Goal: Entertainment & Leisure: Consume media (video, audio)

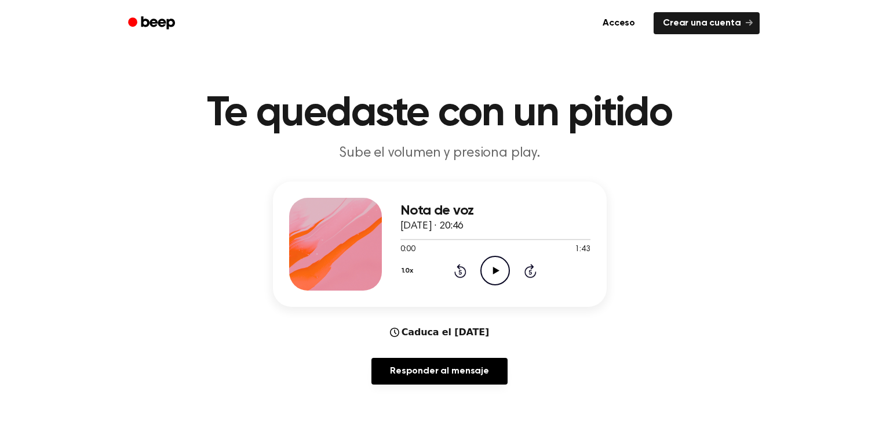
click at [490, 276] on icon "Play Audio" at bounding box center [495, 271] width 30 height 30
click at [495, 268] on icon "Pause Audio" at bounding box center [495, 271] width 30 height 30
click at [495, 268] on icon at bounding box center [496, 271] width 6 height 8
click at [495, 268] on icon "Pause Audio" at bounding box center [495, 271] width 30 height 30
click at [608, 133] on font "Te quedaste con un pitido" at bounding box center [439, 114] width 465 height 42
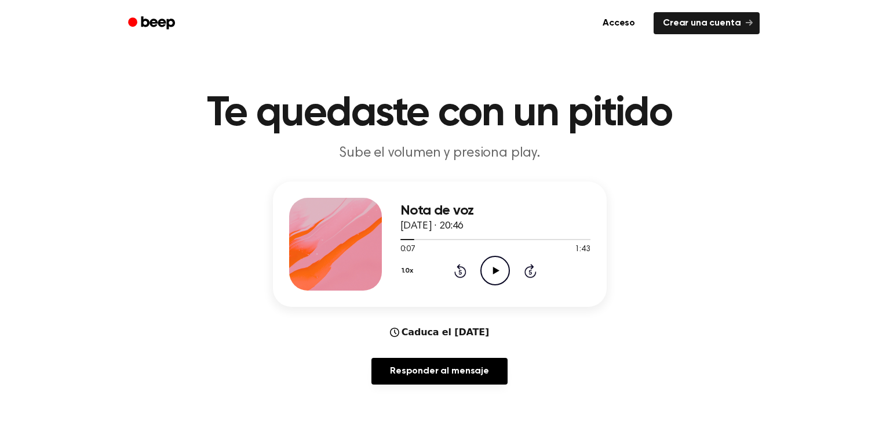
click at [460, 271] on icon at bounding box center [460, 271] width 3 height 5
click at [455, 275] on icon "Rewind 5 seconds" at bounding box center [460, 270] width 13 height 15
click at [460, 271] on icon at bounding box center [460, 271] width 3 height 5
click at [459, 273] on icon at bounding box center [460, 271] width 3 height 5
click at [459, 275] on icon "Rewind 5 seconds" at bounding box center [460, 270] width 13 height 15
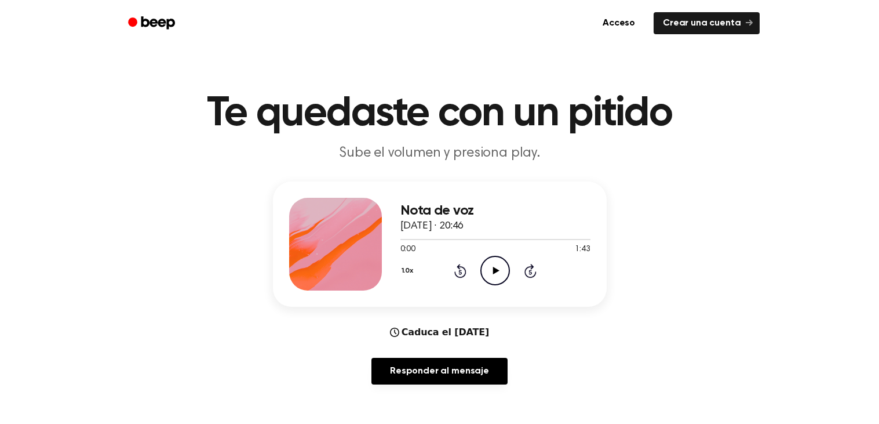
click at [482, 278] on icon "Play Audio" at bounding box center [495, 271] width 30 height 30
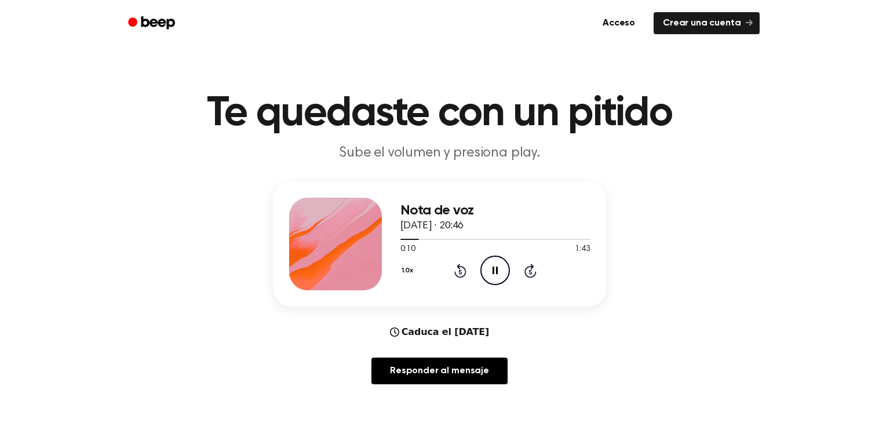
click at [460, 271] on icon at bounding box center [460, 271] width 3 height 5
click at [460, 265] on icon at bounding box center [460, 271] width 12 height 14
click at [460, 271] on icon "Rewind 5 seconds" at bounding box center [460, 270] width 13 height 15
click at [459, 271] on icon at bounding box center [460, 271] width 3 height 5
click at [460, 271] on icon "Rewind 5 seconds" at bounding box center [460, 270] width 13 height 15
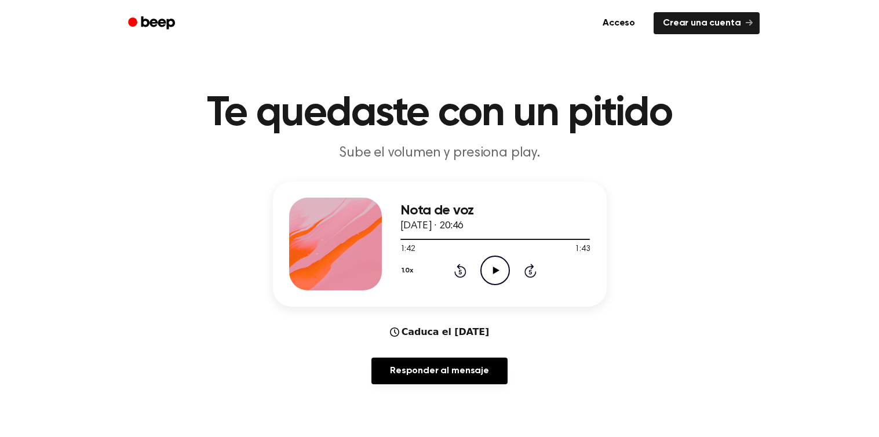
click at [482, 263] on icon "Play Audio" at bounding box center [495, 271] width 30 height 30
click at [456, 276] on icon "Rewind 5 seconds" at bounding box center [460, 270] width 13 height 15
click at [460, 271] on icon at bounding box center [460, 271] width 3 height 5
click at [459, 269] on icon at bounding box center [460, 271] width 3 height 5
click at [461, 268] on icon "Rewind 5 seconds" at bounding box center [460, 270] width 13 height 15
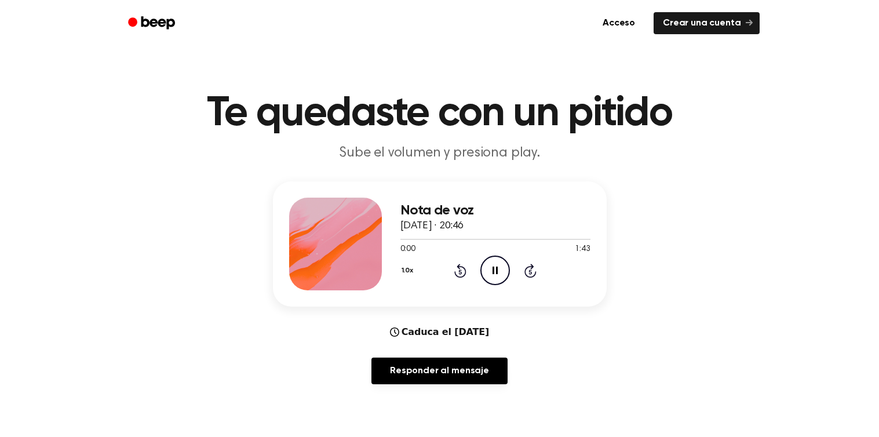
click at [462, 265] on icon "Rewind 5 seconds" at bounding box center [460, 270] width 13 height 15
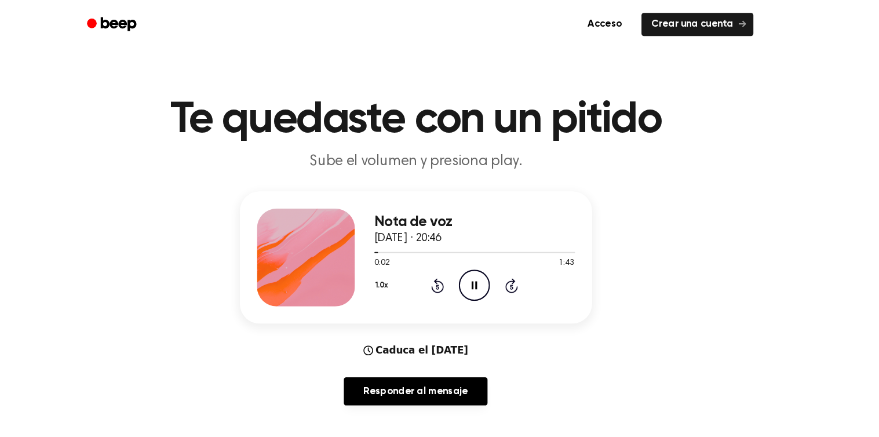
click at [513, 256] on div "1.0x Rewind 5 seconds Pause Audio Skip 5 seconds" at bounding box center [495, 271] width 190 height 30
click at [497, 271] on icon at bounding box center [495, 271] width 5 height 8
click at [460, 271] on icon at bounding box center [460, 271] width 3 height 5
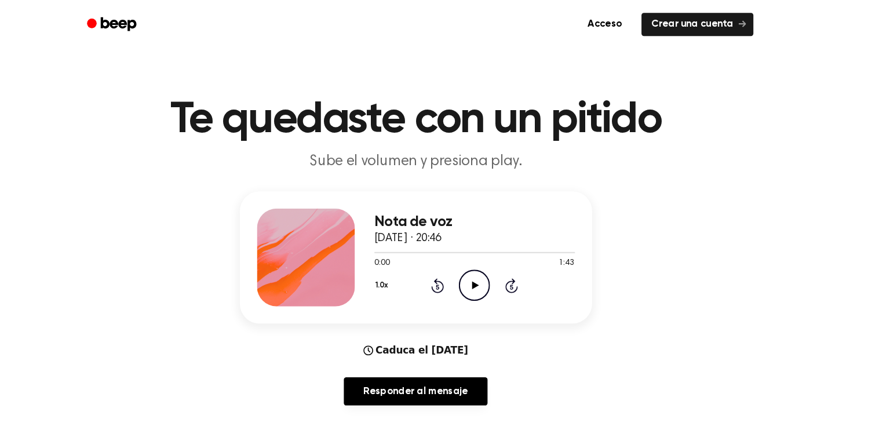
click at [513, 277] on div "1.0x Rewind 5 seconds Play Audio Skip 5 seconds" at bounding box center [495, 271] width 190 height 30
click at [495, 276] on icon "Play Audio" at bounding box center [495, 271] width 30 height 30
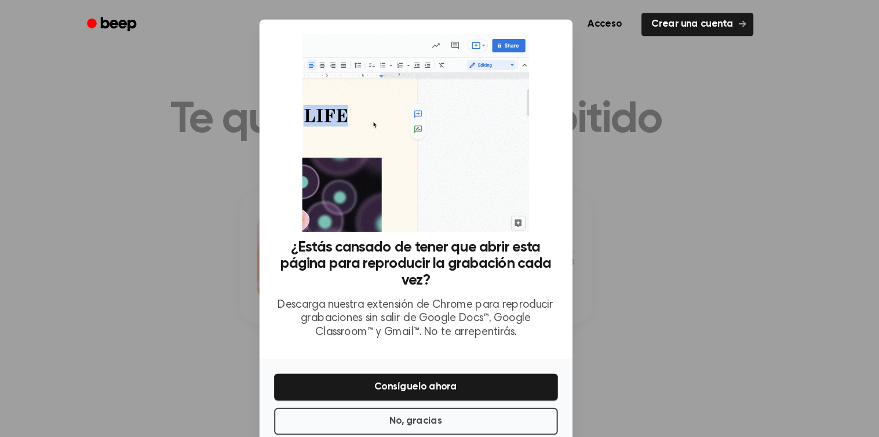
click at [653, 254] on div at bounding box center [439, 218] width 879 height 437
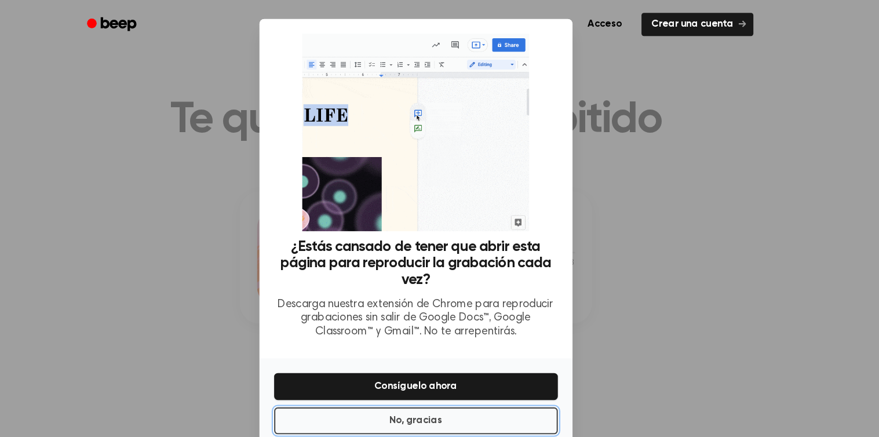
click at [501, 386] on button "No, gracias" at bounding box center [439, 398] width 269 height 25
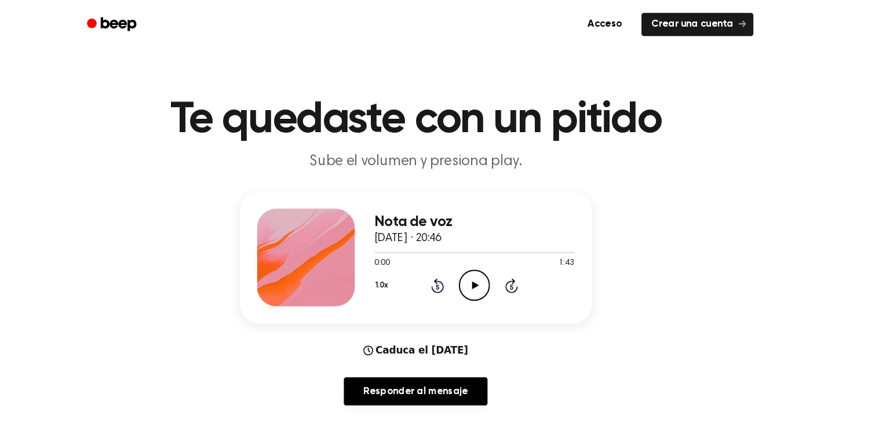
click at [487, 272] on icon "Play Audio" at bounding box center [495, 271] width 30 height 30
click at [495, 275] on icon "Pause Audio" at bounding box center [495, 271] width 30 height 30
click at [508, 275] on circle at bounding box center [495, 270] width 28 height 28
click at [486, 270] on icon "Pause Audio" at bounding box center [495, 271] width 30 height 30
click at [498, 271] on icon "Play Audio" at bounding box center [495, 271] width 30 height 30
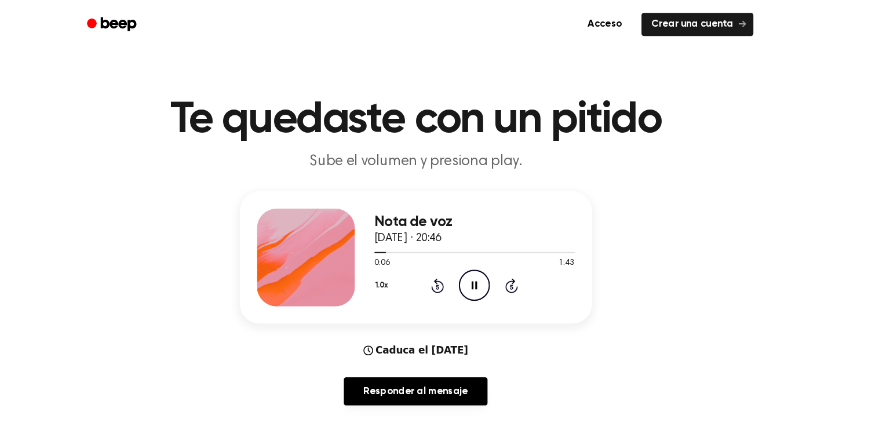
click at [486, 272] on icon "Pause Audio" at bounding box center [495, 271] width 30 height 30
click at [495, 265] on icon "Play Audio" at bounding box center [495, 271] width 30 height 30
click at [479, 269] on div "1.0x Rewind 5 seconds Pause Audio Skip 5 seconds" at bounding box center [495, 271] width 190 height 30
click at [460, 271] on icon at bounding box center [460, 271] width 3 height 5
click at [458, 272] on icon "Rewind 5 seconds" at bounding box center [460, 270] width 13 height 15
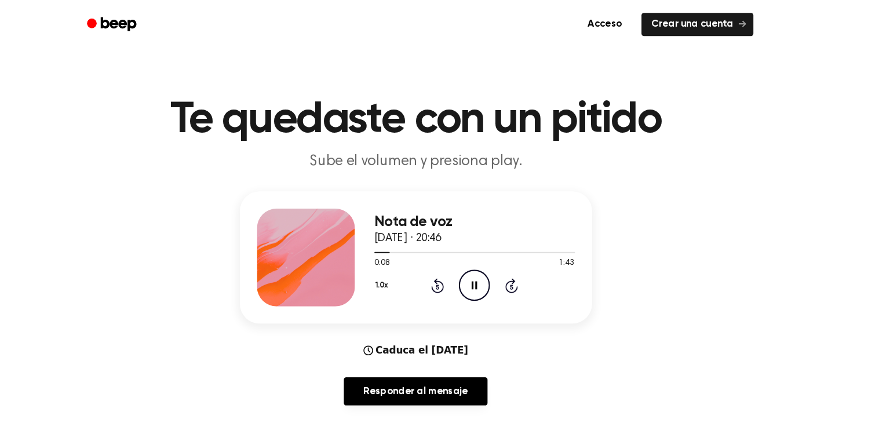
click at [496, 272] on icon at bounding box center [495, 271] width 5 height 8
click at [504, 279] on icon "Play Audio" at bounding box center [495, 271] width 30 height 30
click at [492, 267] on icon "Pause Audio" at bounding box center [495, 271] width 30 height 30
click at [487, 280] on icon "Play Audio" at bounding box center [495, 271] width 30 height 30
click at [495, 270] on icon "Pause Audio" at bounding box center [495, 271] width 30 height 30
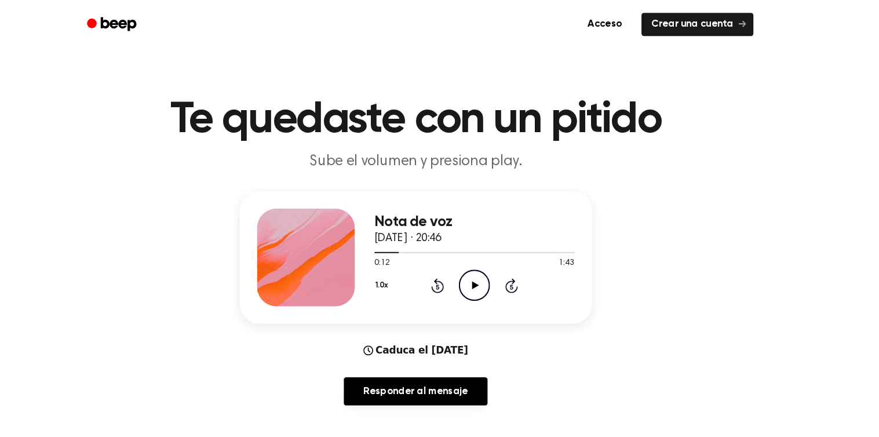
click at [484, 274] on icon "Play Audio" at bounding box center [495, 271] width 30 height 30
click at [460, 271] on icon at bounding box center [460, 271] width 3 height 5
click at [490, 277] on icon "Pause Audio" at bounding box center [495, 271] width 30 height 30
click at [492, 260] on icon "Play Audio" at bounding box center [495, 271] width 30 height 30
click at [460, 271] on icon at bounding box center [460, 271] width 3 height 5
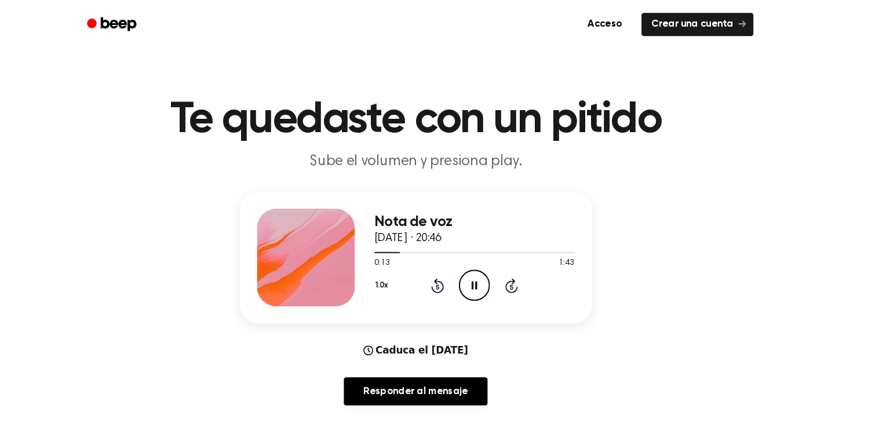
click at [458, 269] on icon "Rewind 5 seconds" at bounding box center [460, 270] width 13 height 15
click at [460, 271] on icon at bounding box center [460, 271] width 3 height 5
click at [491, 281] on icon "Pause Audio" at bounding box center [495, 271] width 30 height 30
click at [456, 276] on icon "Rewind 5 seconds" at bounding box center [460, 270] width 13 height 15
click at [493, 277] on icon "Play Audio" at bounding box center [495, 271] width 30 height 30
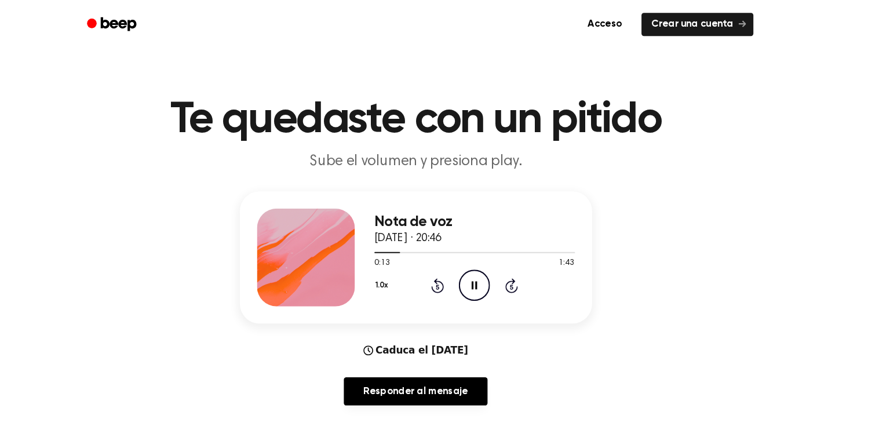
click at [460, 271] on icon at bounding box center [460, 271] width 3 height 5
click at [494, 276] on icon "Pause Audio" at bounding box center [495, 271] width 30 height 30
click at [495, 278] on icon "Play Audio" at bounding box center [495, 271] width 30 height 30
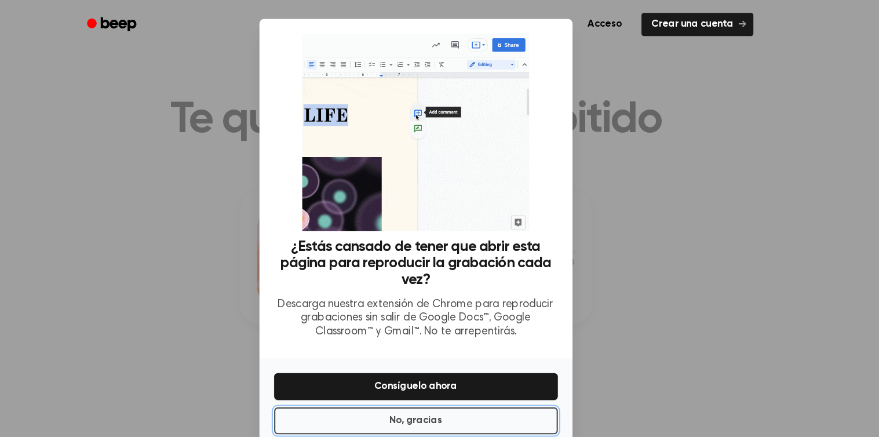
click at [516, 386] on button "No, gracias" at bounding box center [439, 398] width 269 height 25
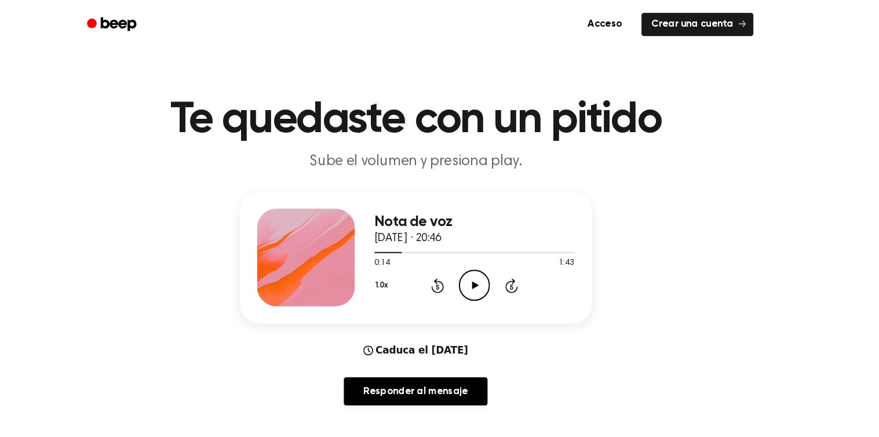
click at [487, 269] on icon "Play Audio" at bounding box center [495, 271] width 30 height 30
click at [460, 271] on icon at bounding box center [460, 271] width 3 height 5
click at [460, 272] on icon "Rewind 5 seconds" at bounding box center [460, 270] width 13 height 15
click at [460, 271] on icon at bounding box center [460, 271] width 3 height 5
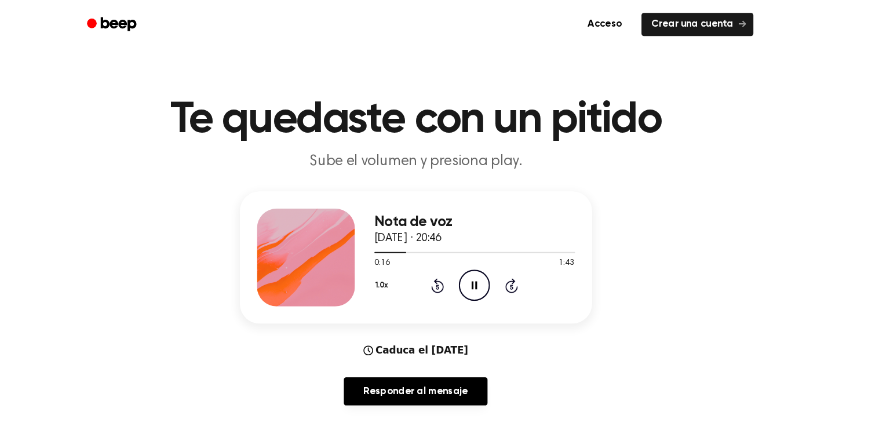
click at [498, 275] on icon "Pause Audio" at bounding box center [495, 271] width 30 height 30
click at [501, 265] on icon "Play Audio" at bounding box center [495, 271] width 30 height 30
click at [493, 269] on icon at bounding box center [495, 271] width 5 height 8
click at [476, 272] on div "1.0x Rewind 5 seconds Play Audio Skip 5 seconds" at bounding box center [495, 271] width 190 height 30
click at [458, 269] on icon "Rewind 5 seconds" at bounding box center [460, 270] width 13 height 15
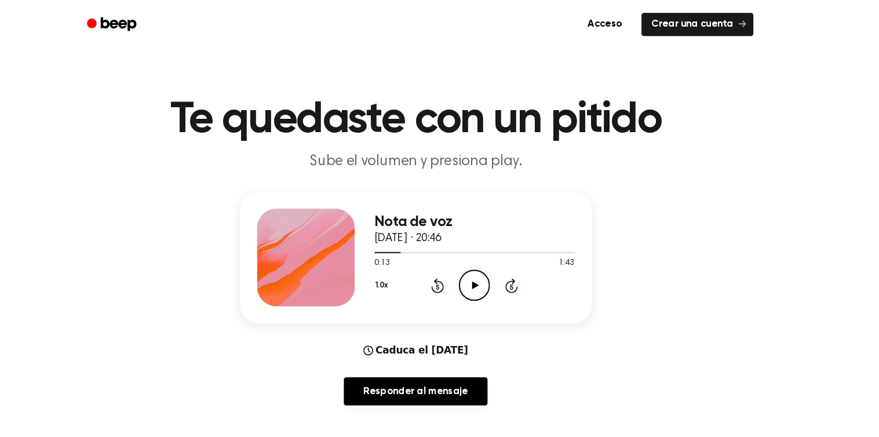
click at [483, 269] on icon "Play Audio" at bounding box center [495, 271] width 30 height 30
click at [491, 263] on icon "Pause Audio" at bounding box center [495, 271] width 30 height 30
click at [454, 275] on icon "Rewind 5 seconds" at bounding box center [460, 270] width 13 height 15
click at [493, 268] on icon "Play Audio" at bounding box center [495, 271] width 30 height 30
click at [489, 275] on icon "Pause Audio" at bounding box center [495, 271] width 30 height 30
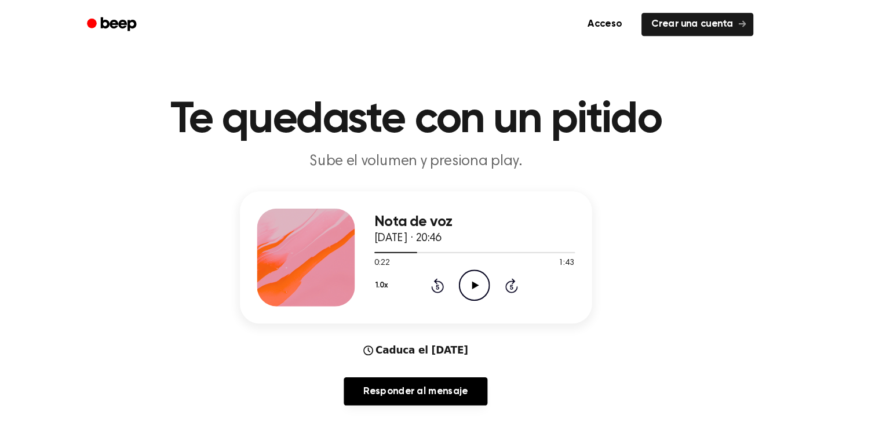
click at [497, 275] on icon "Play Audio" at bounding box center [495, 271] width 30 height 30
click at [492, 267] on icon "Pause Audio" at bounding box center [495, 271] width 30 height 30
click at [491, 275] on icon "Play Audio" at bounding box center [495, 271] width 30 height 30
click at [454, 266] on icon "Rewind 5 seconds" at bounding box center [460, 270] width 13 height 15
click at [486, 269] on icon "Pause Audio" at bounding box center [495, 271] width 30 height 30
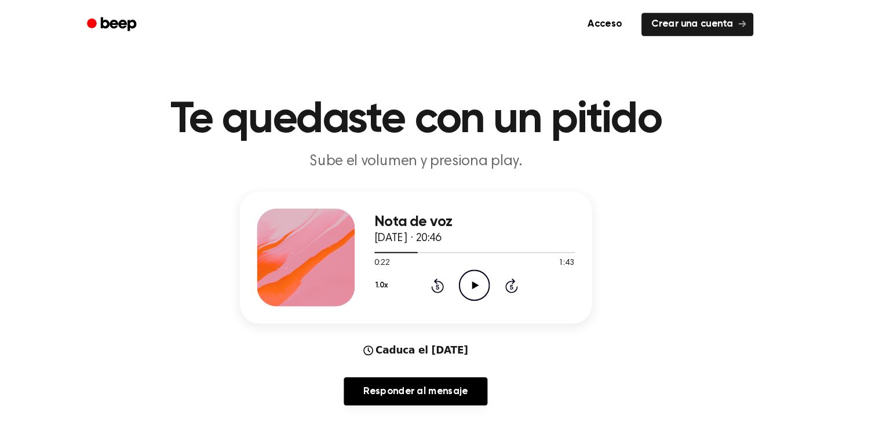
click at [481, 265] on circle at bounding box center [495, 270] width 28 height 28
click at [487, 276] on icon "Pause Audio" at bounding box center [495, 271] width 30 height 30
click at [497, 271] on icon at bounding box center [496, 271] width 6 height 8
click at [457, 271] on icon "Rewind 5 seconds" at bounding box center [460, 270] width 13 height 15
click at [460, 271] on icon at bounding box center [460, 271] width 3 height 5
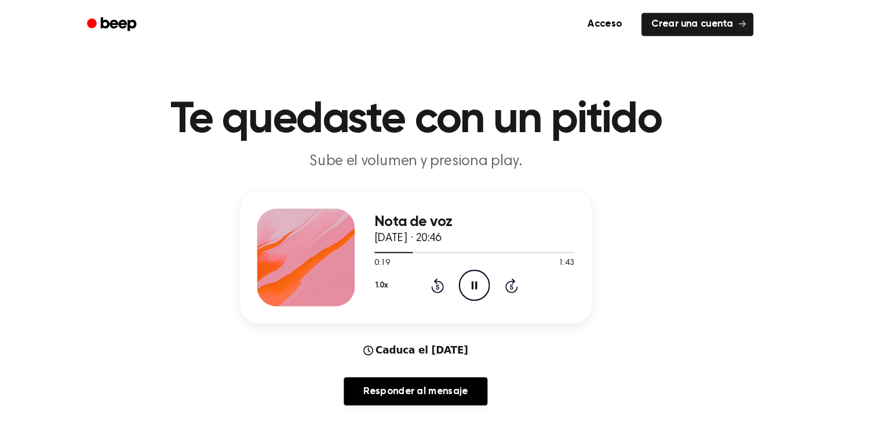
click at [490, 268] on icon "Pause Audio" at bounding box center [495, 271] width 30 height 30
click at [481, 277] on icon "Play Audio" at bounding box center [495, 271] width 30 height 30
click at [493, 276] on icon "Pause Audio" at bounding box center [495, 271] width 30 height 30
click at [490, 279] on icon "Play Audio" at bounding box center [495, 271] width 30 height 30
click at [486, 276] on icon "Pause Audio" at bounding box center [495, 271] width 30 height 30
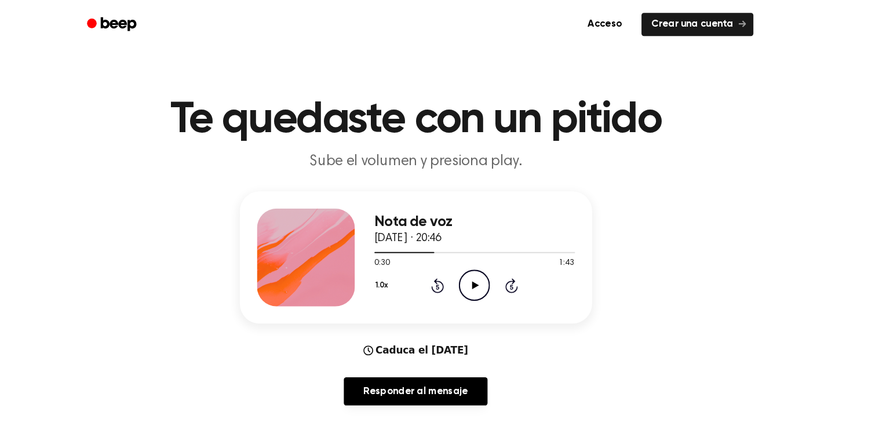
click at [495, 271] on icon at bounding box center [496, 271] width 6 height 8
click at [491, 264] on icon "Pause Audio" at bounding box center [495, 271] width 30 height 30
click at [497, 266] on icon "Play Audio" at bounding box center [495, 271] width 30 height 30
click at [460, 271] on icon at bounding box center [460, 271] width 3 height 5
click at [486, 268] on icon "Pause Audio" at bounding box center [495, 271] width 30 height 30
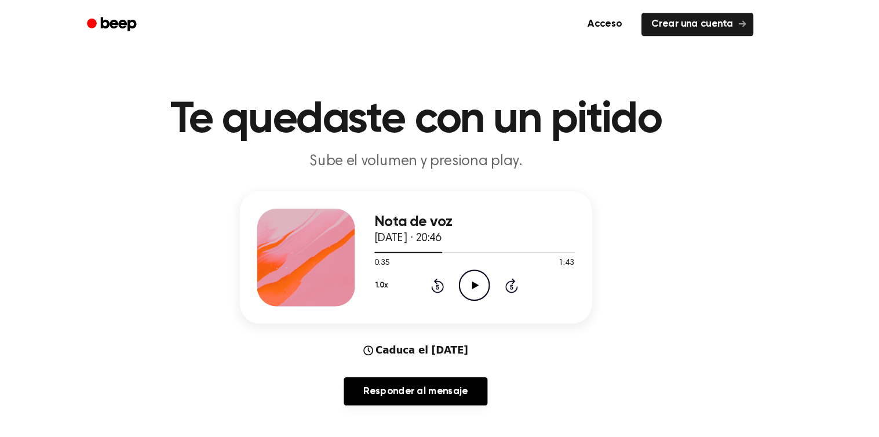
click at [482, 270] on icon "Play Audio" at bounding box center [495, 271] width 30 height 30
click at [495, 272] on icon "Pause Audio" at bounding box center [495, 271] width 30 height 30
click at [501, 290] on div "Nota de voz [DATE] · 20:46 0:37 1:43 Su navegador no soporta el elemento [objec…" at bounding box center [440, 243] width 334 height 125
click at [494, 261] on icon "Play Audio" at bounding box center [495, 271] width 30 height 30
click at [490, 267] on icon "Pause Audio" at bounding box center [495, 271] width 30 height 30
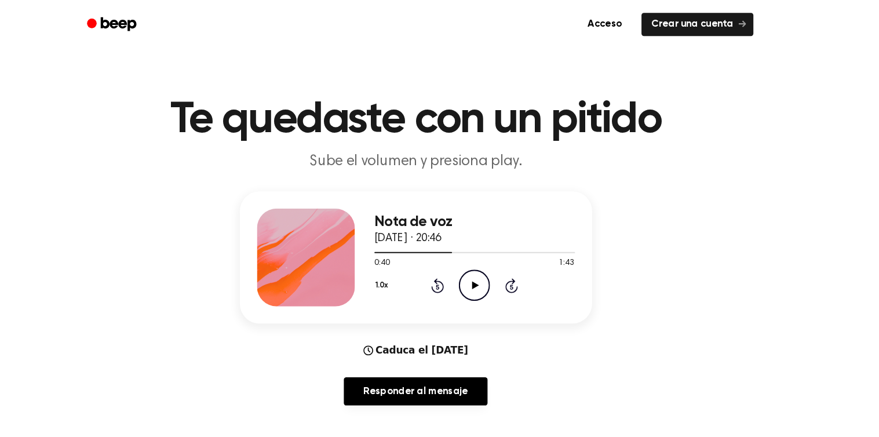
click at [497, 271] on icon at bounding box center [496, 271] width 6 height 8
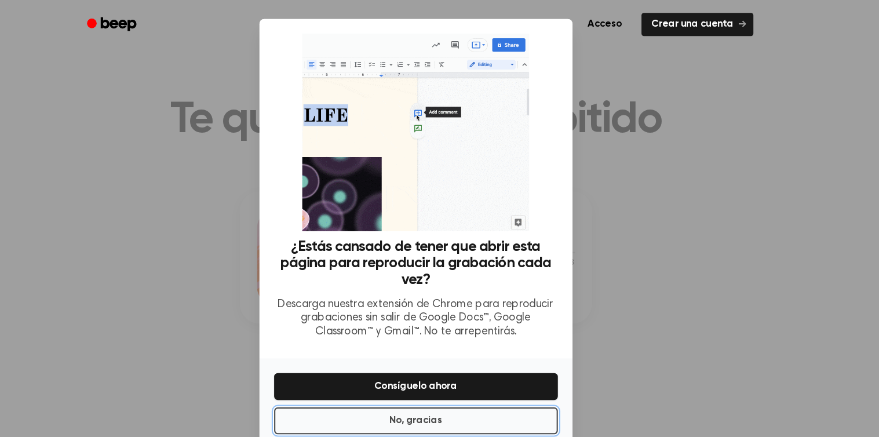
click at [496, 386] on button "No, gracias" at bounding box center [439, 398] width 269 height 25
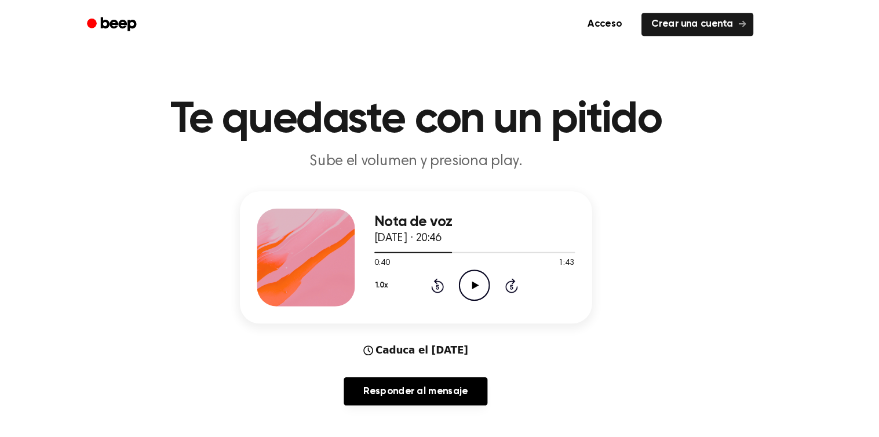
click at [494, 275] on icon "Play Audio" at bounding box center [495, 271] width 30 height 30
click at [495, 271] on icon "Pause Audio" at bounding box center [495, 271] width 30 height 30
click at [490, 275] on icon "Play Audio" at bounding box center [495, 271] width 30 height 30
click at [482, 271] on icon "Pause Audio" at bounding box center [495, 271] width 30 height 30
click at [501, 271] on icon "Play Audio" at bounding box center [495, 271] width 30 height 30
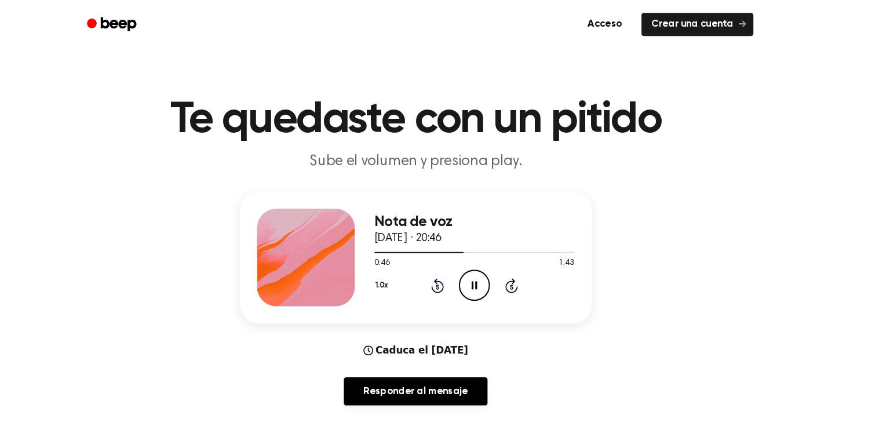
click at [460, 271] on icon at bounding box center [460, 271] width 3 height 5
click at [501, 271] on icon "Pause Audio" at bounding box center [495, 271] width 30 height 30
click at [501, 265] on icon "Play Audio" at bounding box center [495, 271] width 30 height 30
click at [458, 273] on icon "Rewind 5 seconds" at bounding box center [460, 270] width 13 height 15
click at [497, 271] on icon at bounding box center [495, 271] width 5 height 8
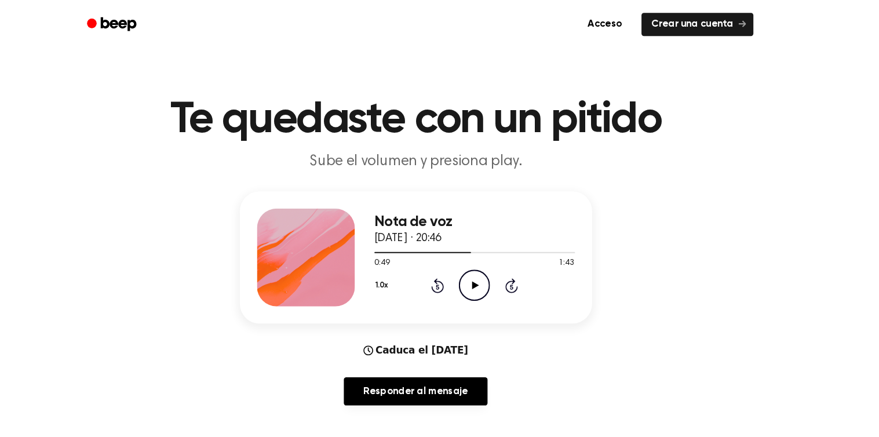
click at [460, 271] on icon at bounding box center [460, 271] width 3 height 5
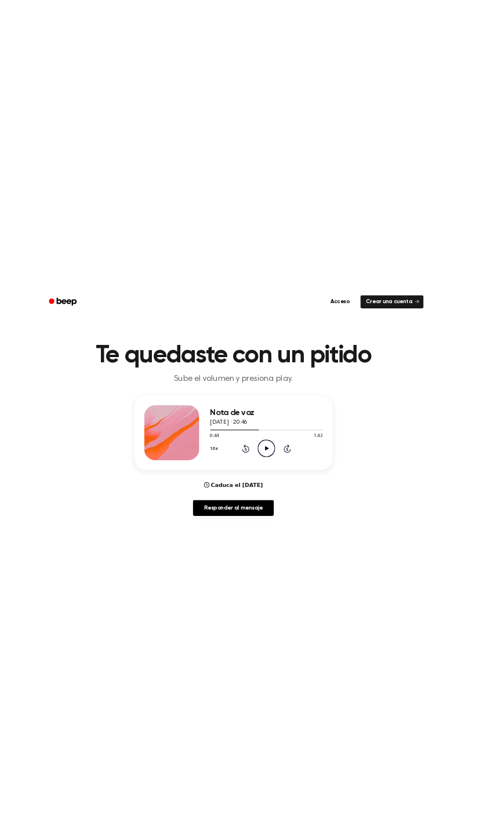
scroll to position [0, 0]
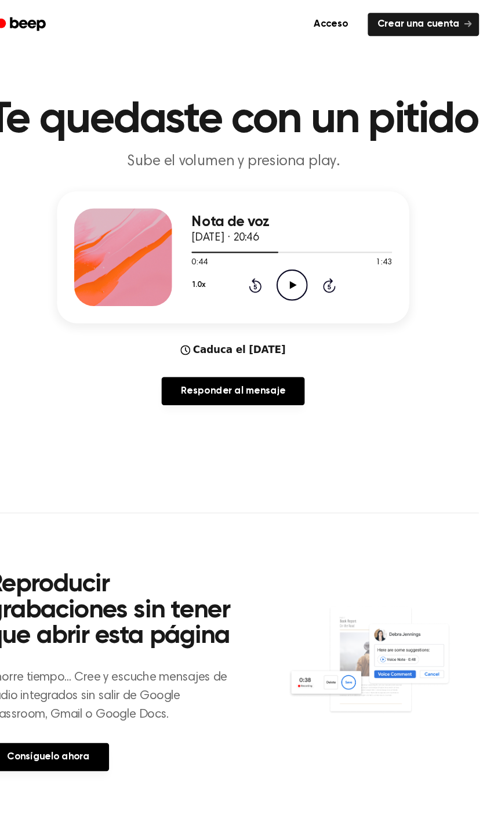
click at [310, 285] on icon "Play Audio" at bounding box center [303, 271] width 30 height 30
click at [306, 285] on icon "Pause Audio" at bounding box center [303, 271] width 30 height 30
click at [301, 285] on icon "Play Audio" at bounding box center [303, 271] width 30 height 30
click at [303, 285] on icon "Pause Audio" at bounding box center [303, 271] width 30 height 30
click at [311, 285] on icon "Play Audio" at bounding box center [303, 271] width 30 height 30
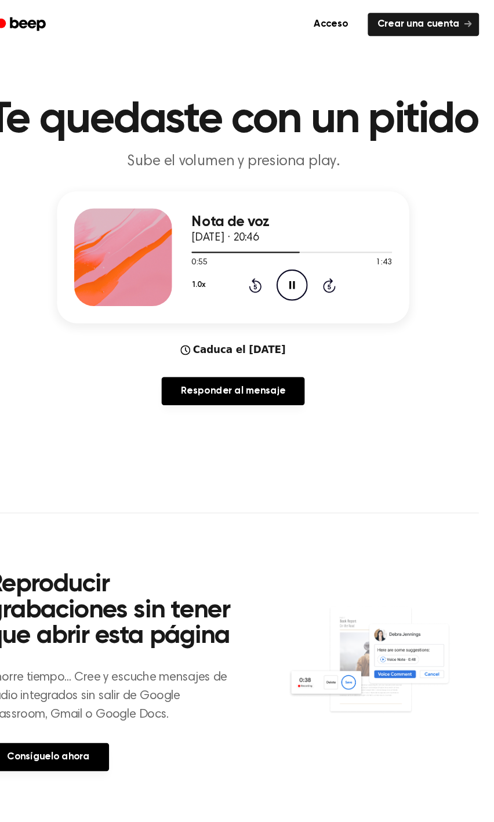
click at [272, 278] on icon "Rewind 5 seconds" at bounding box center [267, 270] width 13 height 15
click at [267, 274] on icon at bounding box center [267, 271] width 3 height 5
click at [267, 278] on icon "Rewind 5 seconds" at bounding box center [267, 270] width 13 height 15
click at [300, 285] on icon "Pause Audio" at bounding box center [303, 271] width 30 height 30
click at [300, 285] on icon "Play Audio" at bounding box center [303, 271] width 30 height 30
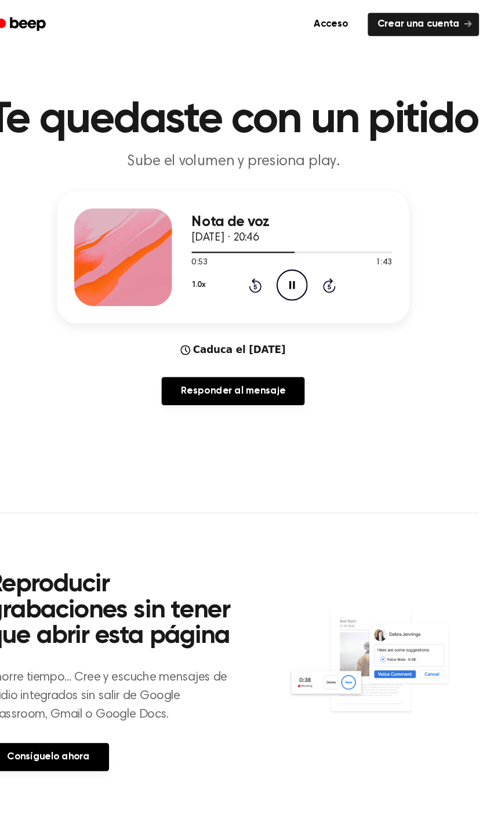
click at [304, 285] on icon "Pause Audio" at bounding box center [303, 271] width 30 height 30
click at [309, 285] on icon "Play Audio" at bounding box center [303, 271] width 30 height 30
click at [295, 285] on icon "Pause Audio" at bounding box center [303, 271] width 30 height 30
click at [305, 285] on icon "Play Audio" at bounding box center [303, 271] width 30 height 30
click at [301, 285] on icon "Pause Audio" at bounding box center [303, 271] width 30 height 30
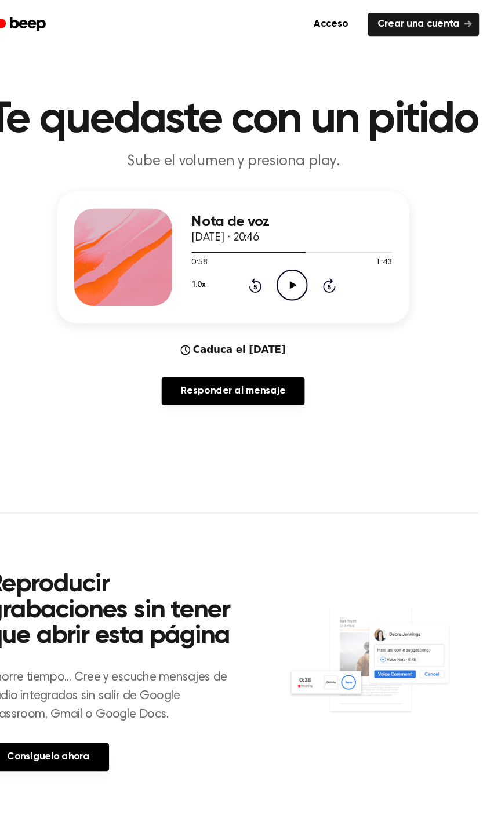
click at [298, 285] on icon "Play Audio" at bounding box center [303, 271] width 30 height 30
click at [302, 285] on icon "Pause Audio" at bounding box center [303, 271] width 30 height 30
click at [300, 243] on div at bounding box center [302, 238] width 190 height 9
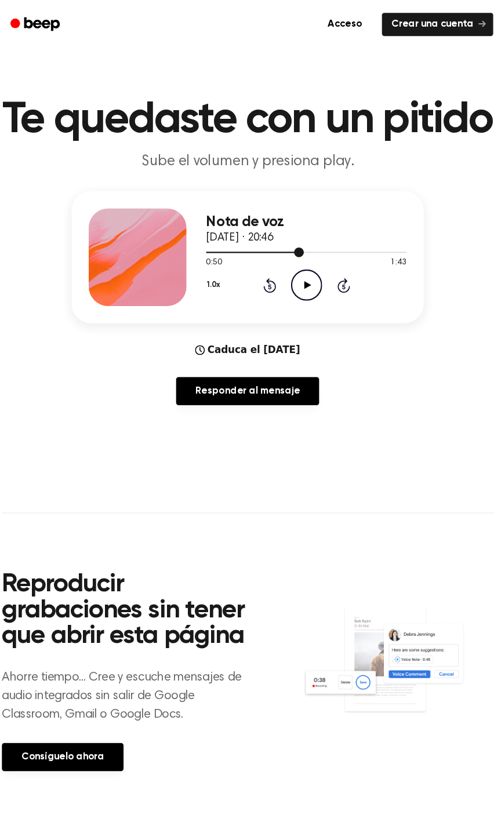
click at [298, 285] on icon "Play Audio" at bounding box center [303, 271] width 30 height 30
click at [302, 285] on icon "Pause Audio" at bounding box center [303, 271] width 30 height 30
click at [298, 285] on icon "Play Audio" at bounding box center [303, 271] width 30 height 30
click at [267, 274] on icon at bounding box center [267, 271] width 3 height 5
click at [301, 274] on icon at bounding box center [302, 271] width 5 height 8
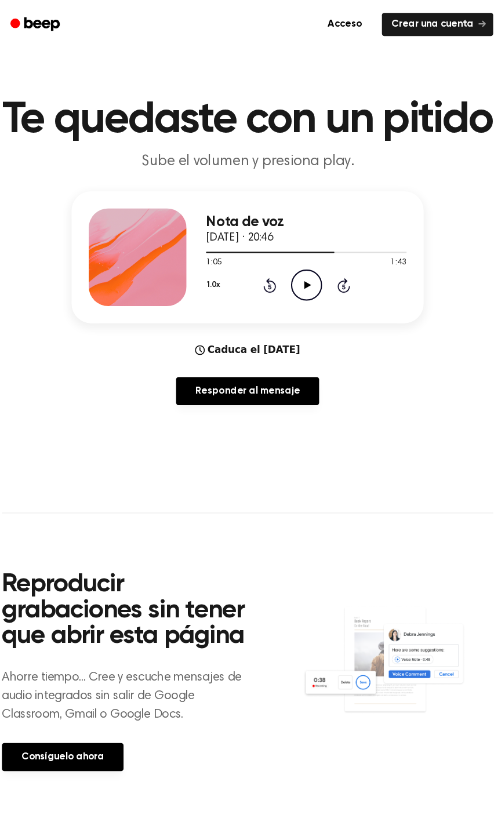
click at [304, 274] on icon at bounding box center [303, 271] width 6 height 8
click at [304, 285] on icon "Pause Audio" at bounding box center [303, 271] width 30 height 30
click at [294, 285] on icon "Play Audio" at bounding box center [303, 271] width 30 height 30
click at [267, 274] on icon at bounding box center [267, 271] width 3 height 5
click at [292, 285] on icon "Pause Audio" at bounding box center [303, 271] width 30 height 30
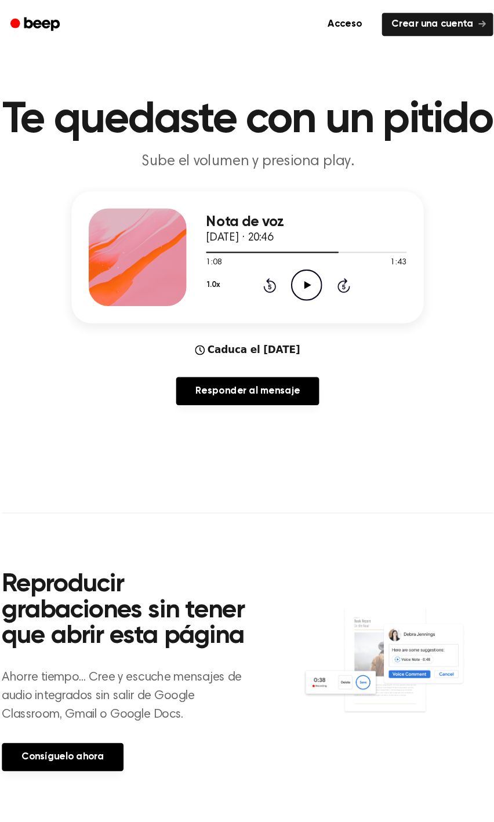
click at [301, 285] on icon "Play Audio" at bounding box center [303, 271] width 30 height 30
click at [267, 274] on icon at bounding box center [267, 271] width 3 height 5
click at [298, 285] on icon "Pause Audio" at bounding box center [303, 271] width 30 height 30
click at [298, 285] on icon "Play Audio" at bounding box center [303, 271] width 30 height 30
click at [298, 285] on icon "Pause Audio" at bounding box center [303, 271] width 30 height 30
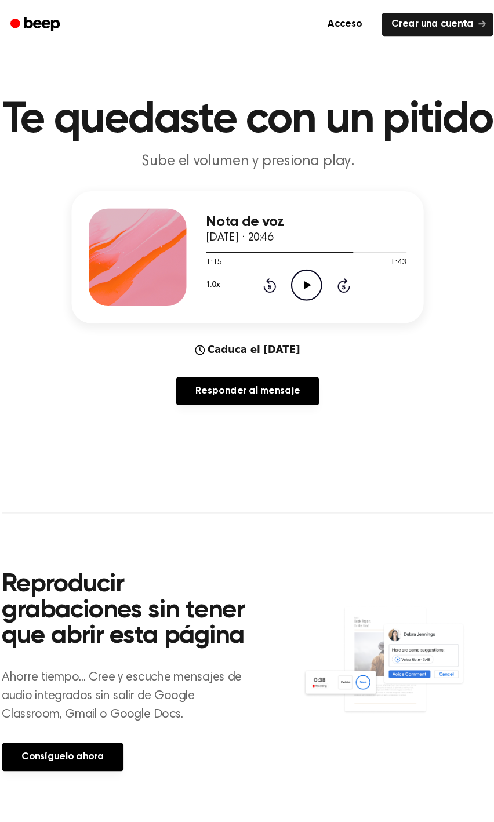
click at [304, 285] on icon "Play Audio" at bounding box center [303, 271] width 30 height 30
click at [267, 274] on icon at bounding box center [267, 271] width 3 height 5
click at [267, 278] on icon "Rewind 5 seconds" at bounding box center [267, 270] width 13 height 15
click at [271, 278] on icon "Rewind 5 seconds" at bounding box center [267, 270] width 13 height 15
click at [298, 285] on icon "Pause Audio" at bounding box center [303, 271] width 30 height 30
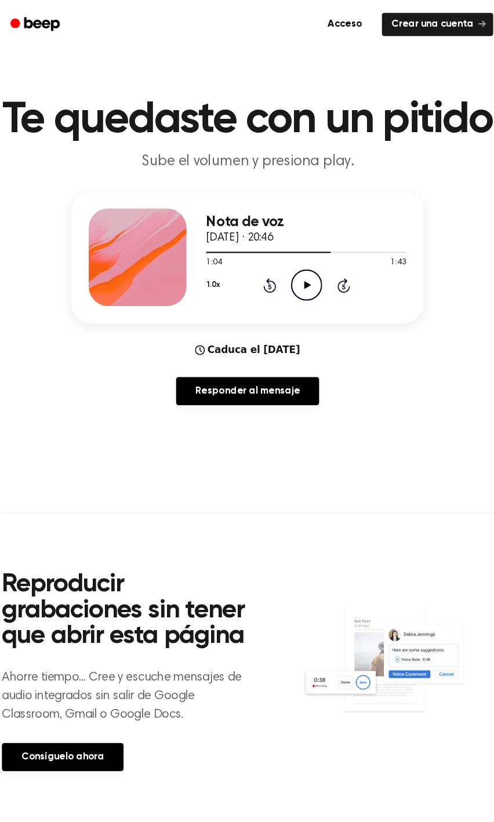
click at [268, 285] on div "1.0x Rewind 5 seconds Play Audio Skip 5 seconds" at bounding box center [302, 271] width 190 height 30
click at [267, 274] on icon at bounding box center [267, 271] width 3 height 5
click at [302, 285] on icon "Play Audio" at bounding box center [303, 271] width 30 height 30
